Goal: Communication & Community: Participate in discussion

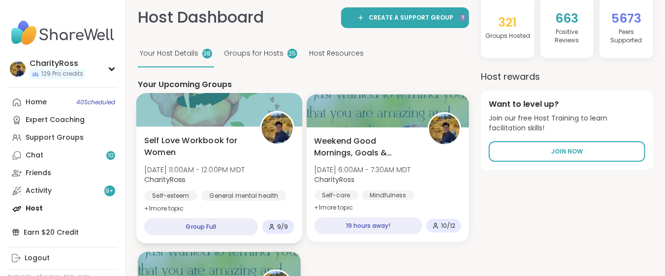
click at [238, 156] on span "Self Love Workbook for Women" at bounding box center [196, 146] width 105 height 24
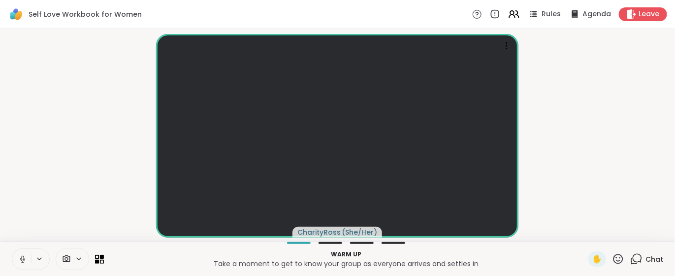
click at [571, 135] on video-player-container "CharityRoss ( She/Her )" at bounding box center [337, 135] width 663 height 205
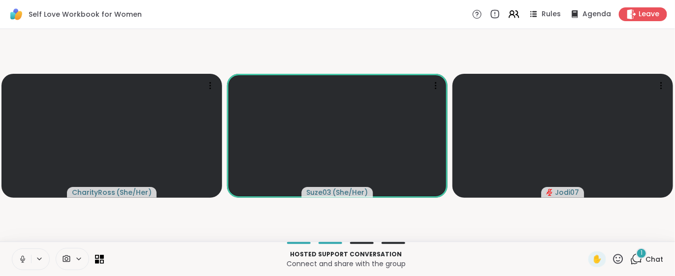
click at [640, 255] on span "1" at bounding box center [641, 253] width 2 height 8
